Goal: Task Accomplishment & Management: Complete application form

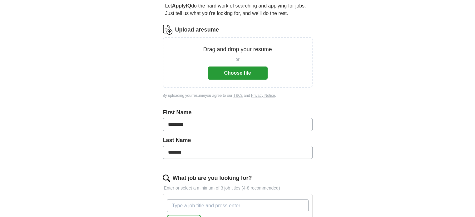
scroll to position [64, 0]
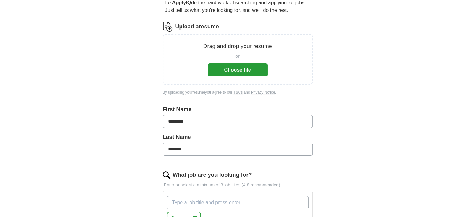
click at [401, 120] on div "ApplyIQ Let ApplyIQ do the hard work of searching and applying for jobs. Just t…" at bounding box center [238, 164] width 400 height 419
click at [241, 69] on button "Choose file" at bounding box center [238, 69] width 60 height 13
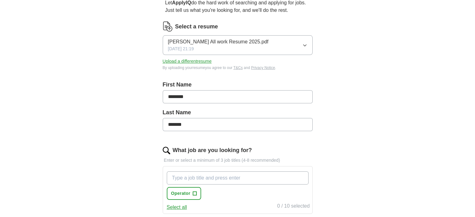
click at [213, 40] on span "[PERSON_NAME] All work Resume 2025.pdf" at bounding box center [218, 42] width 101 height 8
click at [203, 42] on span "[PERSON_NAME] All work Resume 2025.pdf" at bounding box center [218, 42] width 101 height 8
click at [335, 58] on div "Let ApplyIQ do the hard work of searching and applying for jobs. Just tell us w…" at bounding box center [238, 169] width 200 height 359
click at [182, 176] on input "What job are you looking for?" at bounding box center [238, 178] width 142 height 13
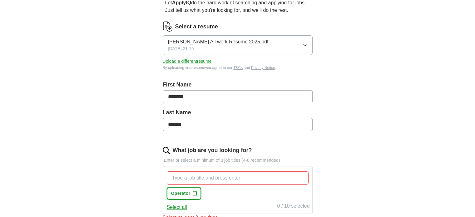
click at [184, 193] on span "Operator" at bounding box center [180, 193] width 19 height 7
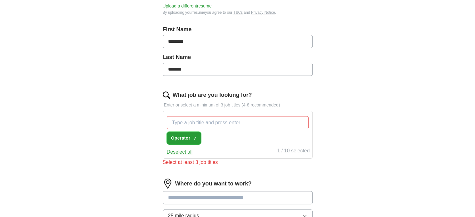
scroll to position [143, 0]
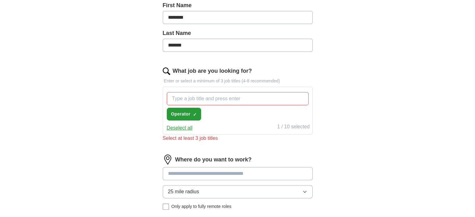
click at [206, 173] on input at bounding box center [238, 173] width 150 height 13
click at [205, 175] on input at bounding box center [238, 173] width 150 height 13
click at [204, 175] on input at bounding box center [238, 173] width 150 height 13
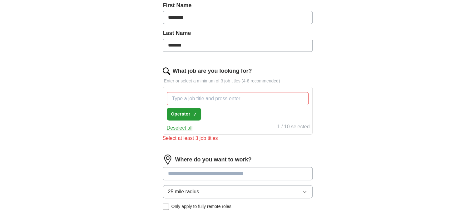
click at [204, 175] on input at bounding box center [238, 173] width 150 height 13
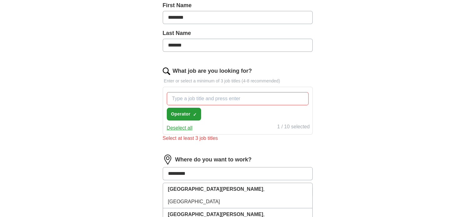
click at [204, 175] on input "*********" at bounding box center [238, 173] width 150 height 13
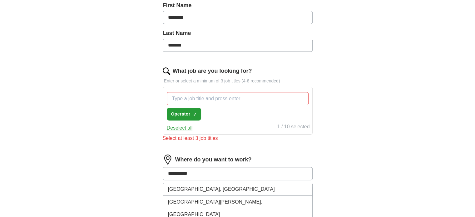
type input "**********"
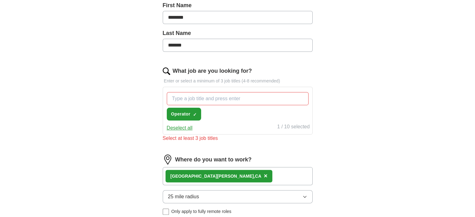
click at [209, 195] on button "25 mile radius" at bounding box center [238, 196] width 150 height 13
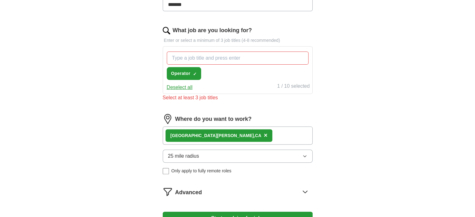
scroll to position [197, 0]
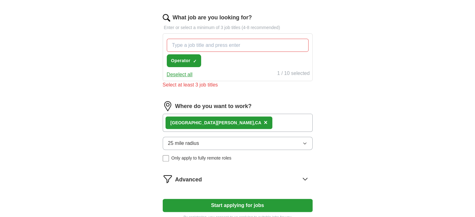
click at [244, 205] on button "Start applying for jobs" at bounding box center [238, 205] width 150 height 13
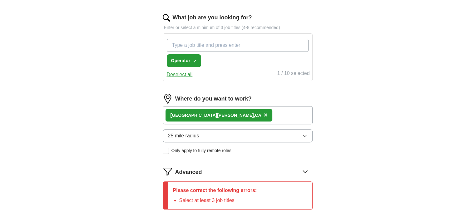
click at [195, 43] on input "What job are you looking for?" at bounding box center [238, 45] width 142 height 13
click at [223, 45] on input "What job are you looking for?" at bounding box center [238, 45] width 142 height 13
click at [206, 42] on input "What job are you looking for?" at bounding box center [238, 45] width 142 height 13
type input "Data entry"
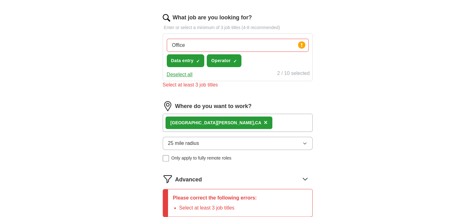
click at [198, 39] on div "Office Press return to add title" at bounding box center [238, 45] width 142 height 13
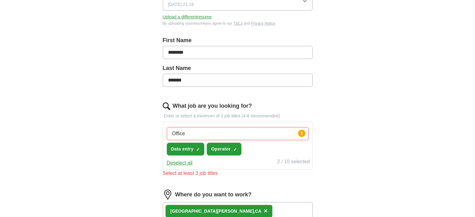
scroll to position [45, 0]
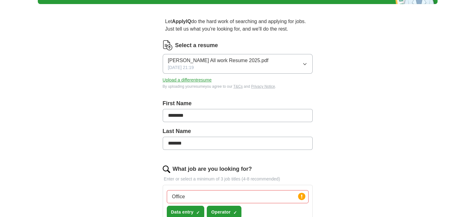
click at [191, 192] on input "Office" at bounding box center [238, 196] width 142 height 13
type input "Office Coordinator"
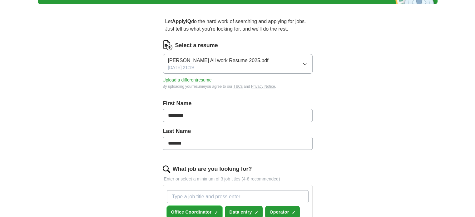
click at [0, 0] on span "×" at bounding box center [0, 0] width 0 height 0
click at [191, 195] on input "What job are you looking for?" at bounding box center [238, 196] width 142 height 13
type input "Accounting Clerk"
click at [223, 196] on input "Accounting Clerk" at bounding box center [238, 196] width 142 height 13
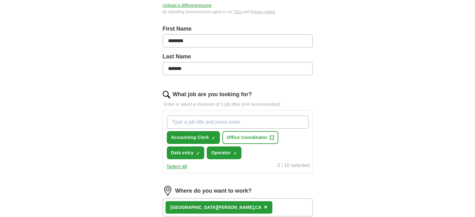
scroll to position [120, 0]
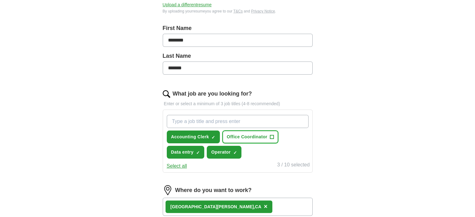
click at [271, 135] on span "+" at bounding box center [272, 137] width 4 height 5
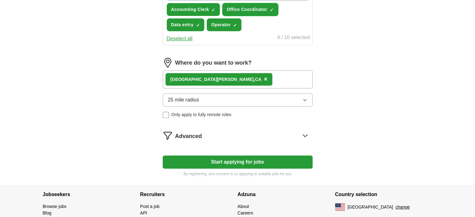
scroll to position [249, 0]
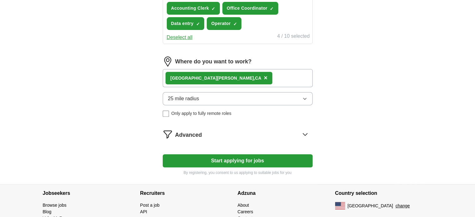
click at [249, 161] on button "Start applying for jobs" at bounding box center [238, 160] width 150 height 13
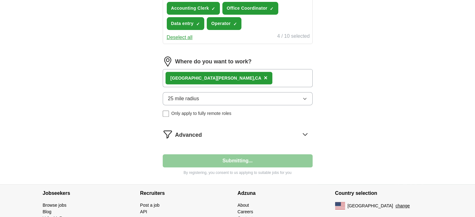
select select "**"
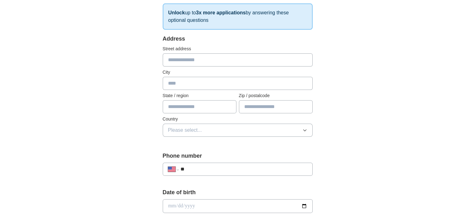
scroll to position [102, 0]
click at [174, 80] on input "text" at bounding box center [238, 82] width 150 height 13
click at [139, 115] on div "**********" at bounding box center [238, 219] width 200 height 534
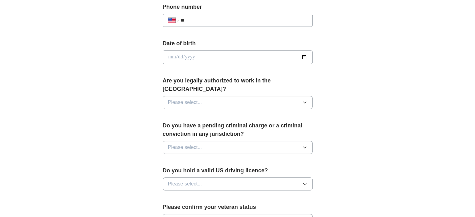
scroll to position [252, 0]
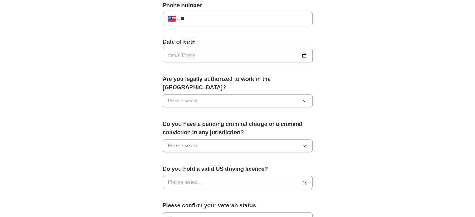
click at [306, 98] on icon "button" at bounding box center [305, 100] width 5 height 5
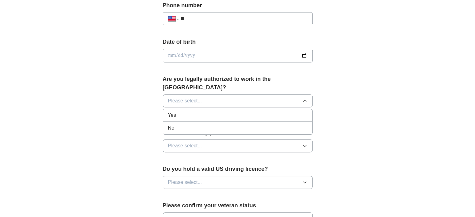
click at [234, 112] on div "Yes" at bounding box center [237, 116] width 139 height 8
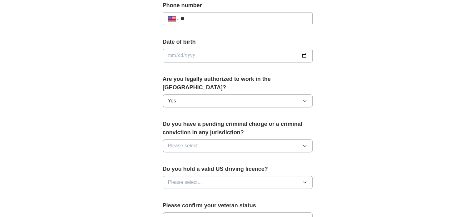
click at [205, 139] on button "Please select..." at bounding box center [238, 145] width 150 height 13
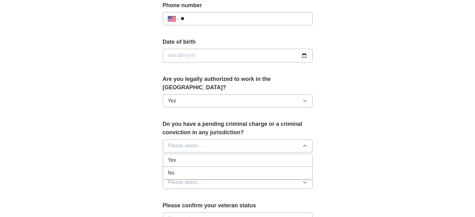
click at [193, 169] on div "No" at bounding box center [237, 173] width 139 height 8
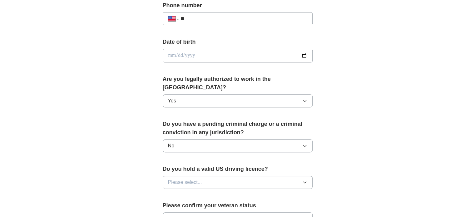
click at [199, 179] on span "Please select..." at bounding box center [185, 183] width 34 height 8
click at [189, 191] on li "Yes" at bounding box center [237, 197] width 149 height 13
click at [190, 215] on span "Please select..." at bounding box center [185, 219] width 34 height 8
click at [475, 89] on div "**********" at bounding box center [237, 51] width 475 height 569
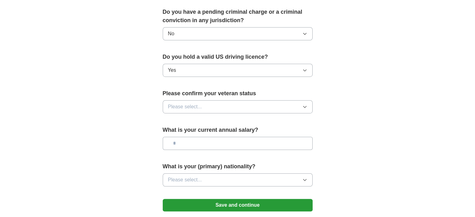
scroll to position [373, 0]
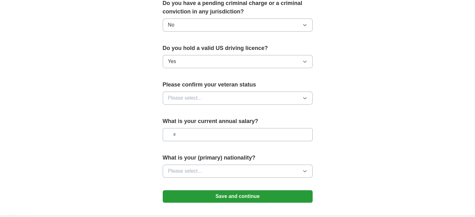
click at [305, 96] on icon "button" at bounding box center [305, 98] width 5 height 5
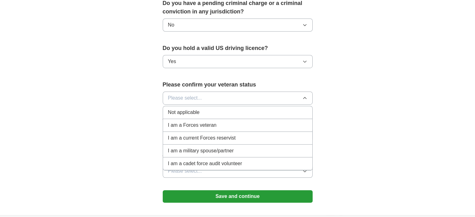
click at [209, 109] on div "Not applicable" at bounding box center [237, 113] width 139 height 8
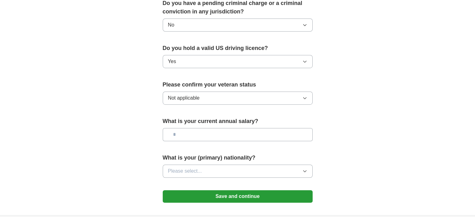
click at [202, 128] on input "text" at bounding box center [238, 134] width 150 height 13
click at [193, 168] on span "Please select..." at bounding box center [185, 172] width 34 height 8
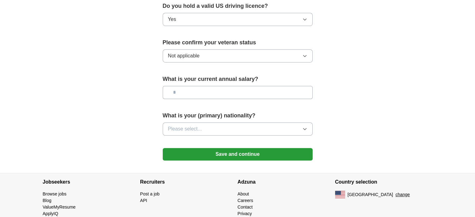
scroll to position [424, 0]
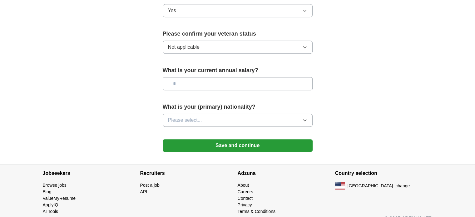
click at [306, 118] on icon "button" at bounding box center [305, 120] width 5 height 5
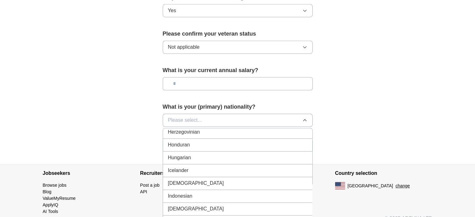
scroll to position [981, 0]
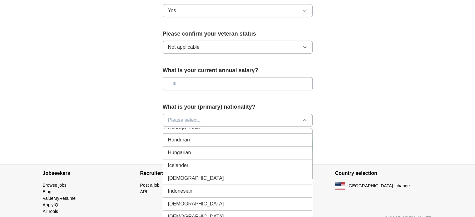
click at [217, 175] on div "[DEMOGRAPHIC_DATA]" at bounding box center [237, 179] width 139 height 8
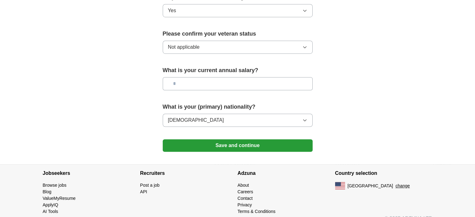
click at [245, 139] on button "Save and continue" at bounding box center [238, 145] width 150 height 13
